Goal: Task Accomplishment & Management: Manage account settings

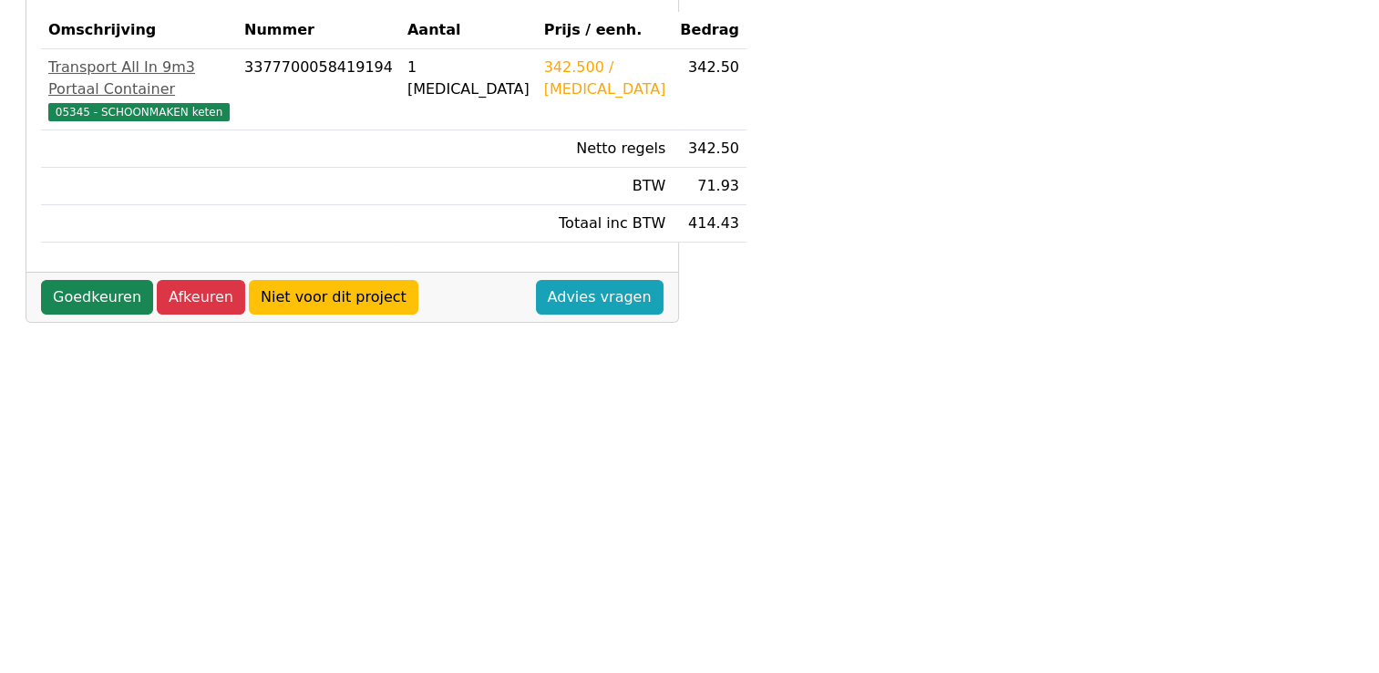
scroll to position [365, 0]
click at [123, 304] on link "Goedkeuren" at bounding box center [97, 296] width 112 height 35
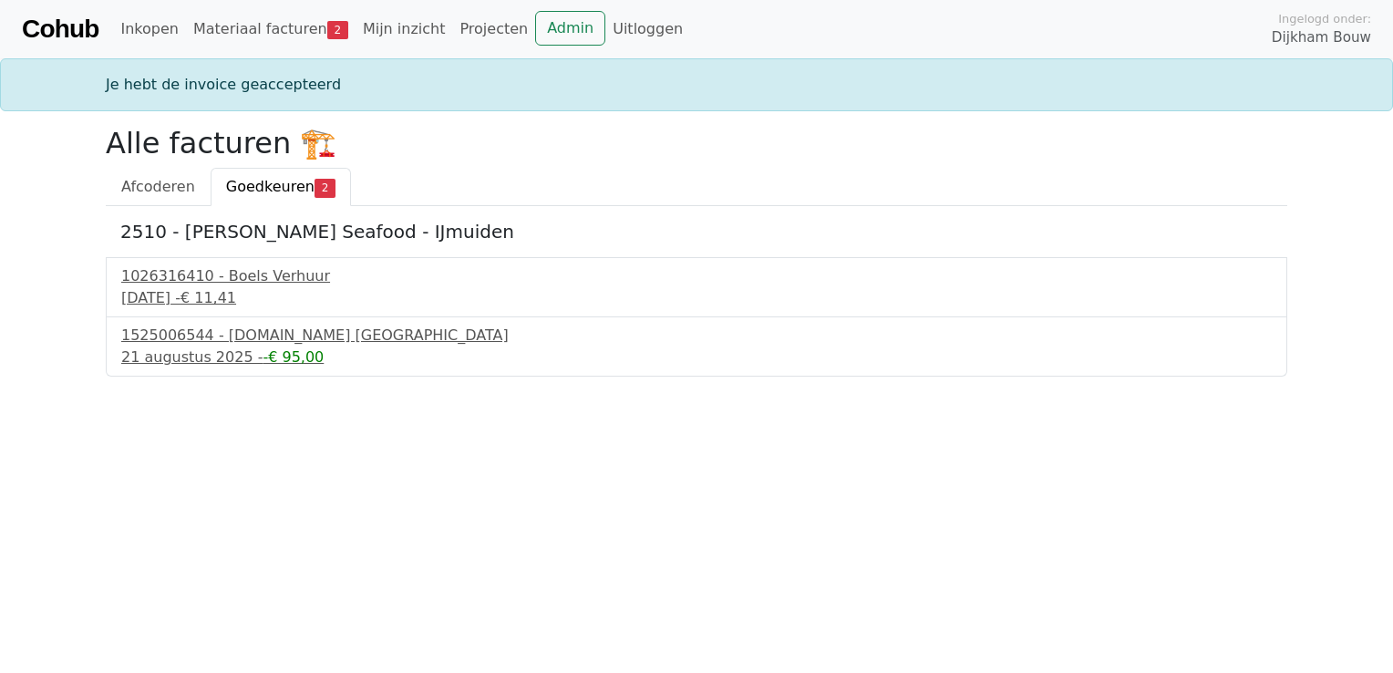
click at [274, 182] on span "Goedkeuren" at bounding box center [270, 186] width 88 height 17
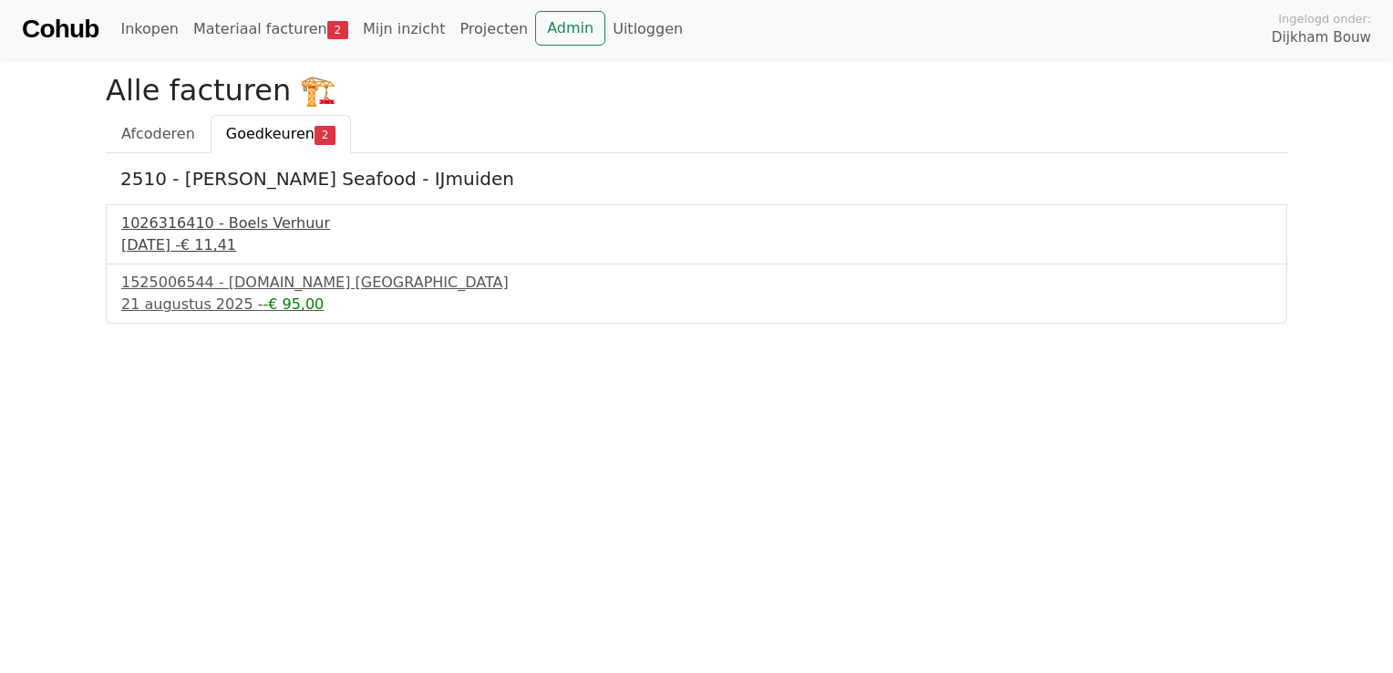
click at [209, 221] on div "1026316410 - Boels Verhuur" at bounding box center [696, 223] width 1150 height 22
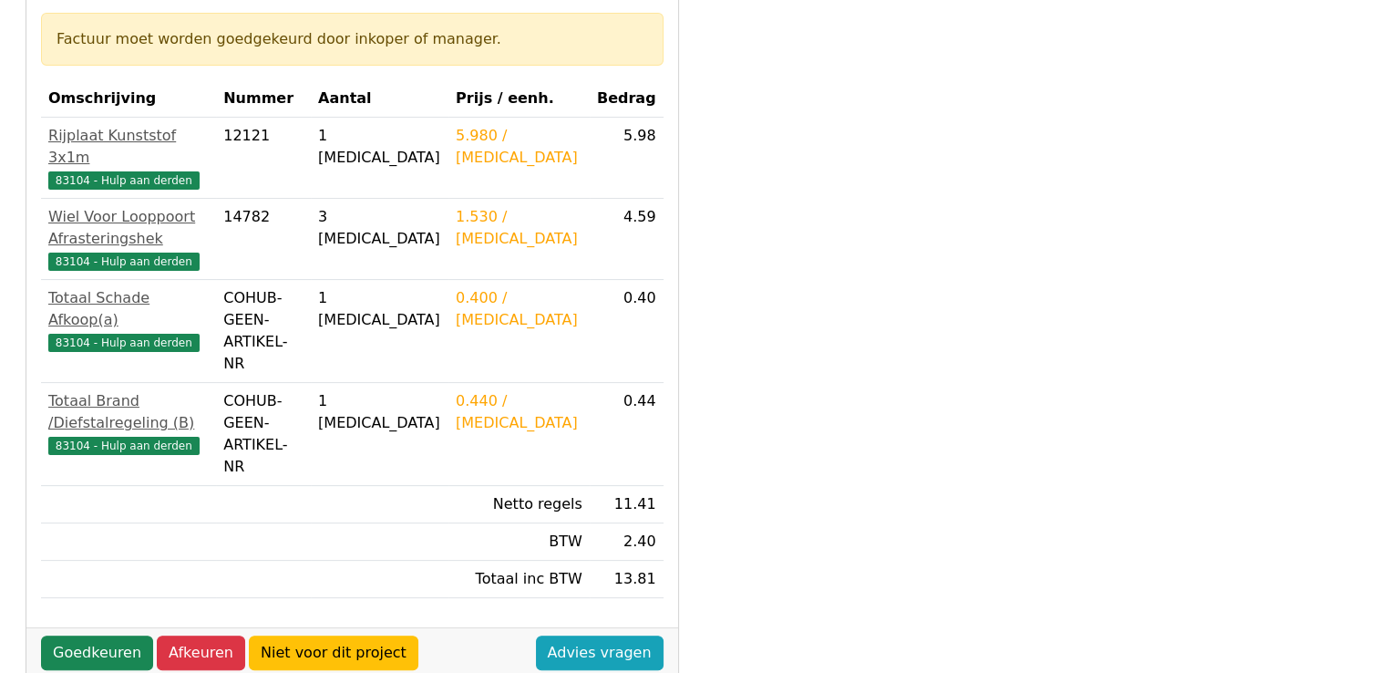
scroll to position [456, 0]
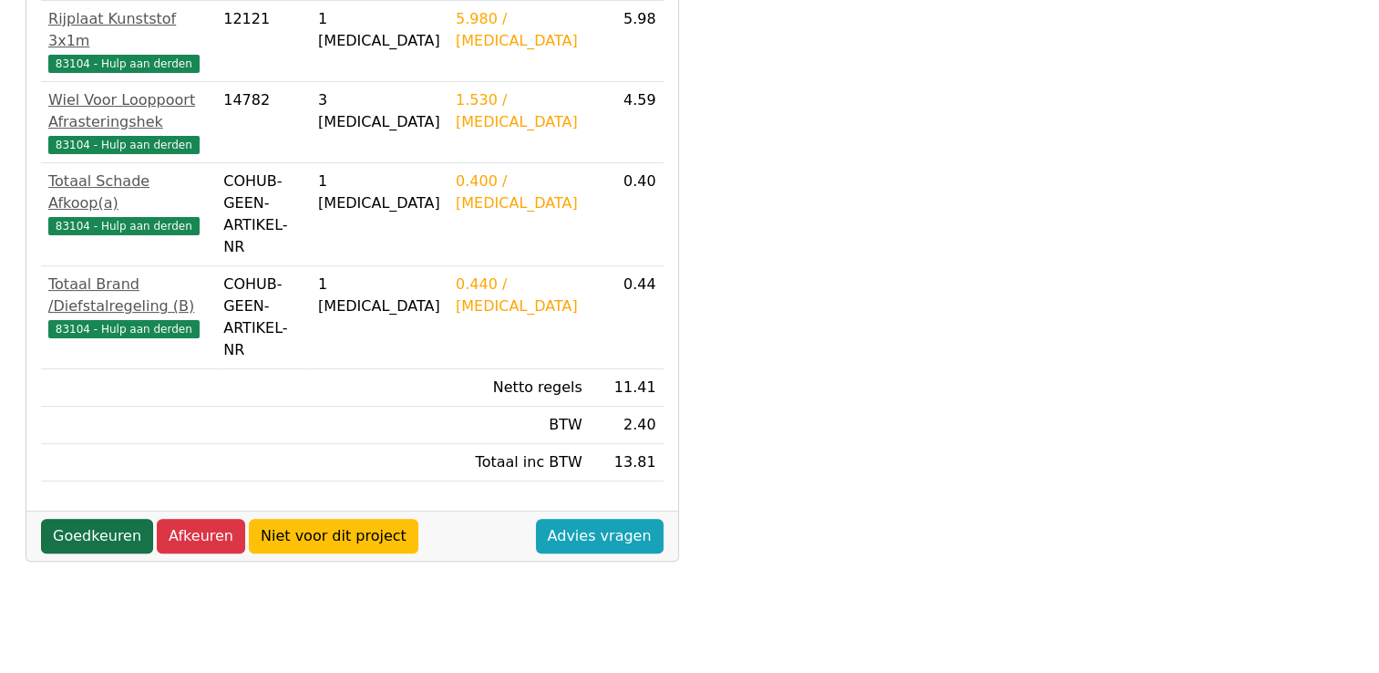
click at [98, 519] on link "Goedkeuren" at bounding box center [97, 536] width 112 height 35
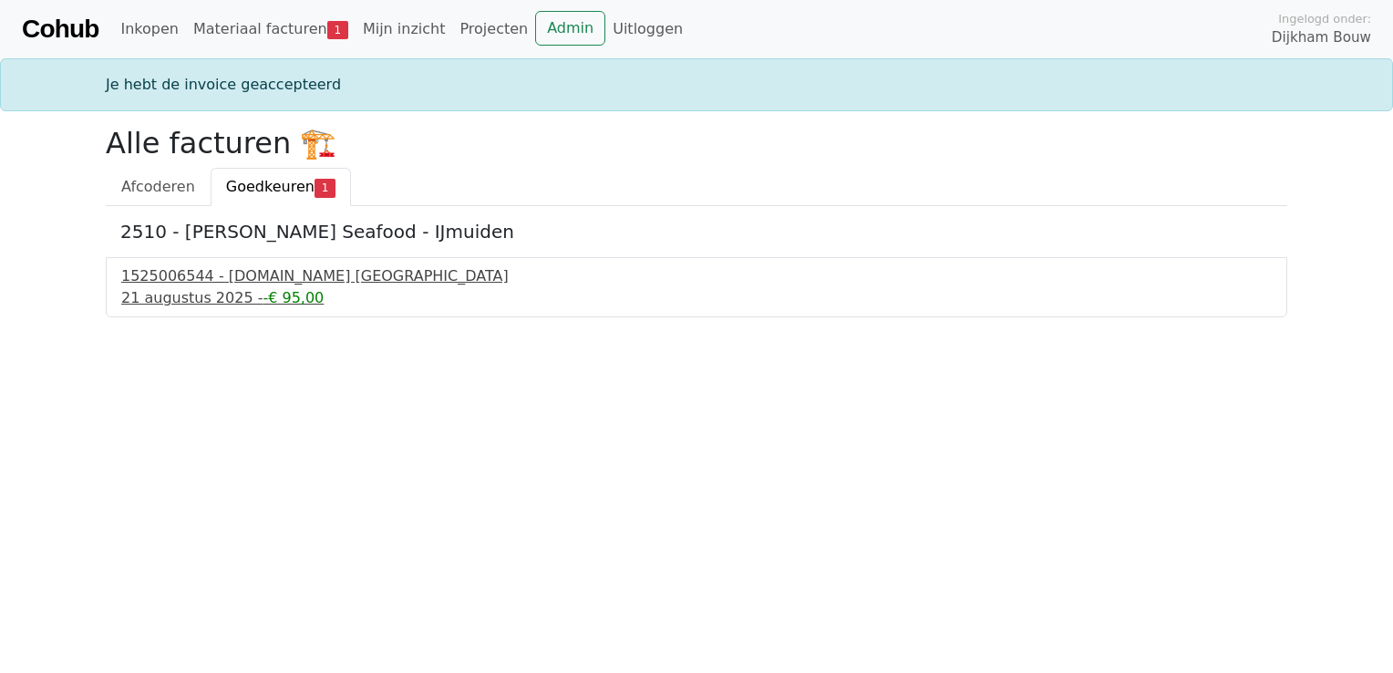
click at [221, 272] on div "1525006544 - [DOMAIN_NAME] [GEOGRAPHIC_DATA]" at bounding box center [696, 276] width 1150 height 22
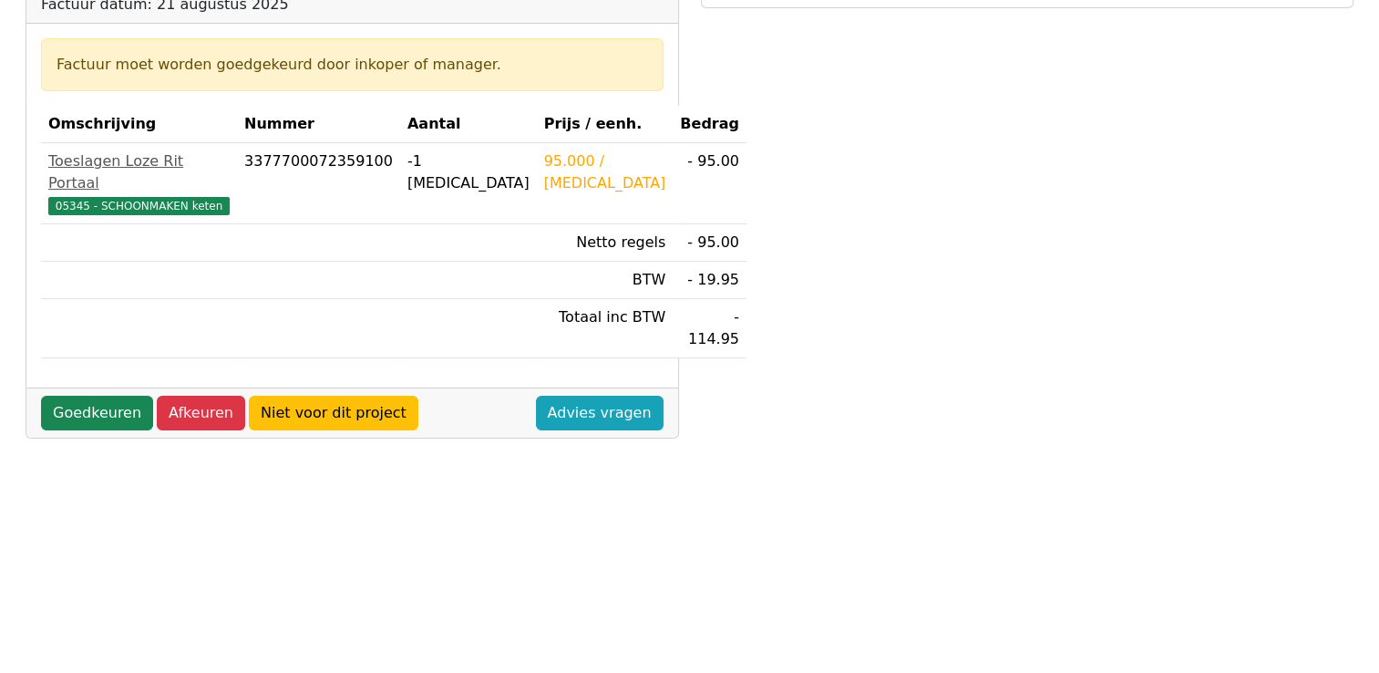
scroll to position [273, 0]
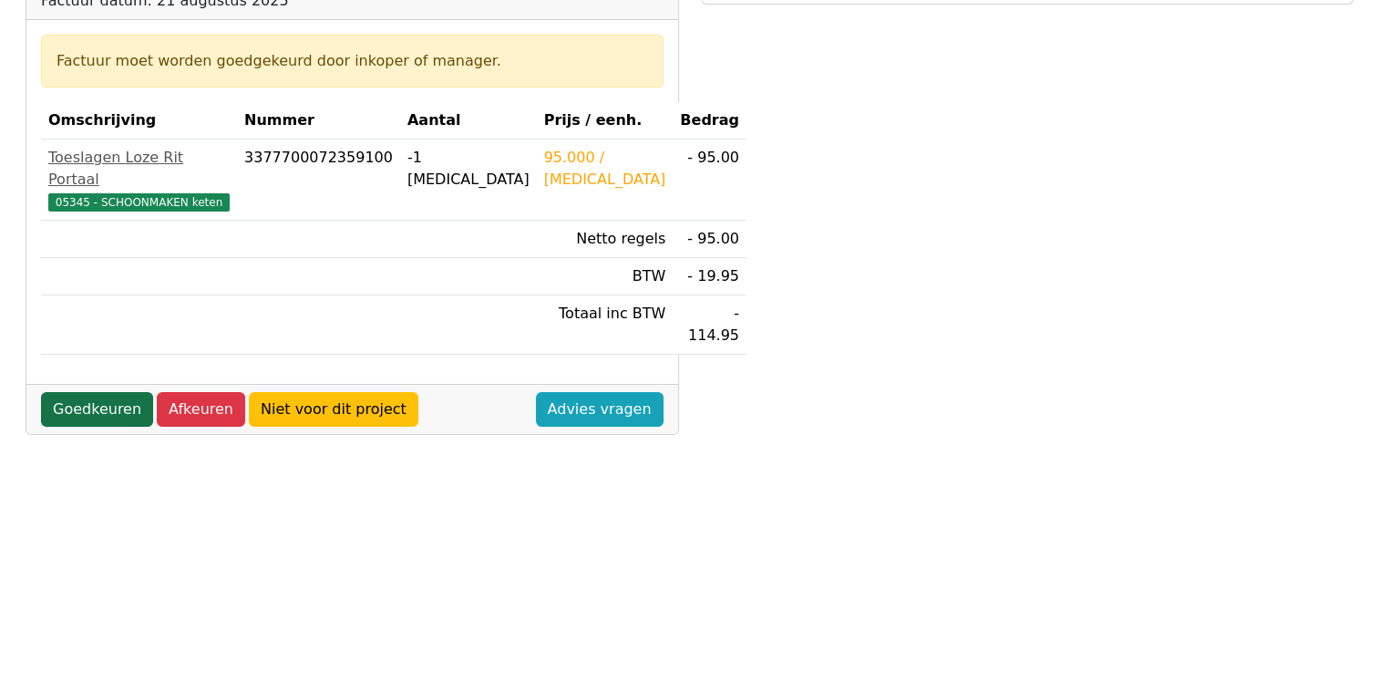
drag, startPoint x: 104, startPoint y: 365, endPoint x: 93, endPoint y: 367, distance: 11.1
click at [105, 392] on link "Goedkeuren" at bounding box center [97, 409] width 112 height 35
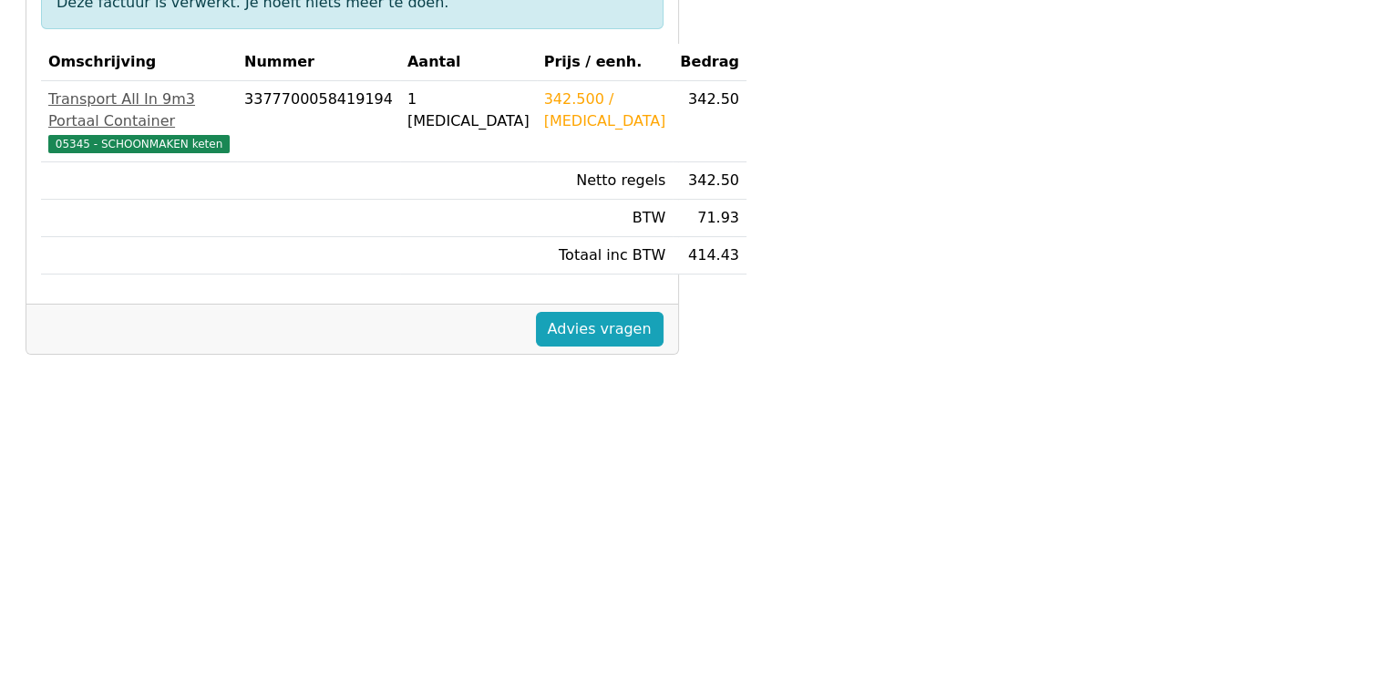
scroll to position [365, 0]
